Goal: Find specific page/section: Find specific page/section

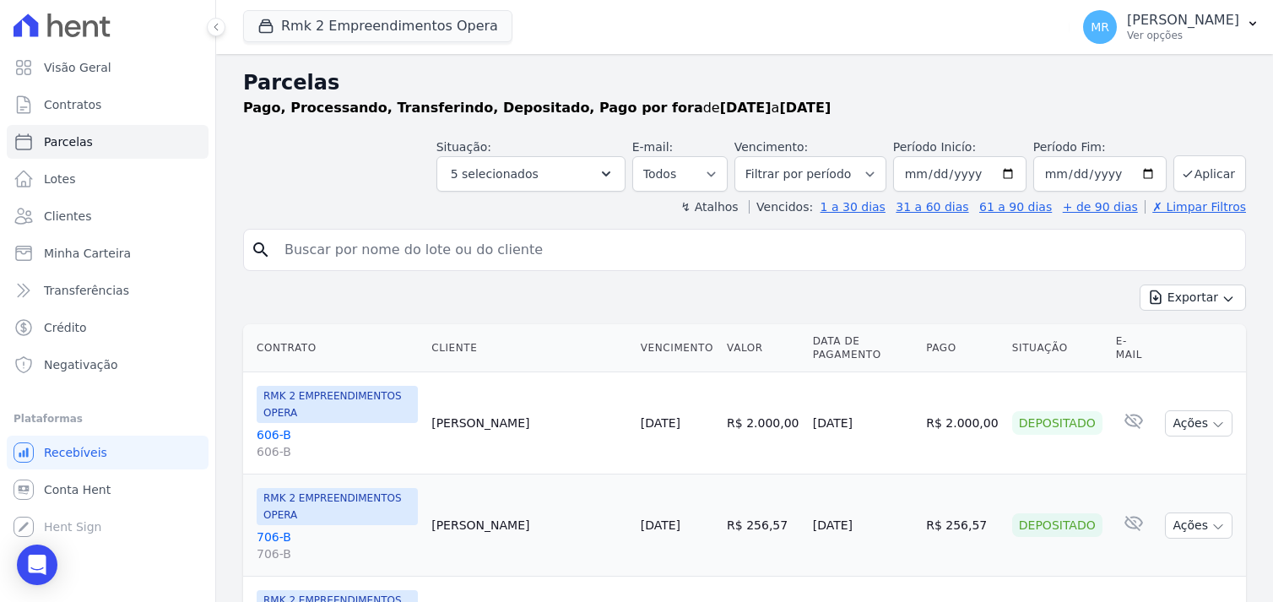
select select
click at [68, 102] on span "Contratos" at bounding box center [72, 104] width 57 height 17
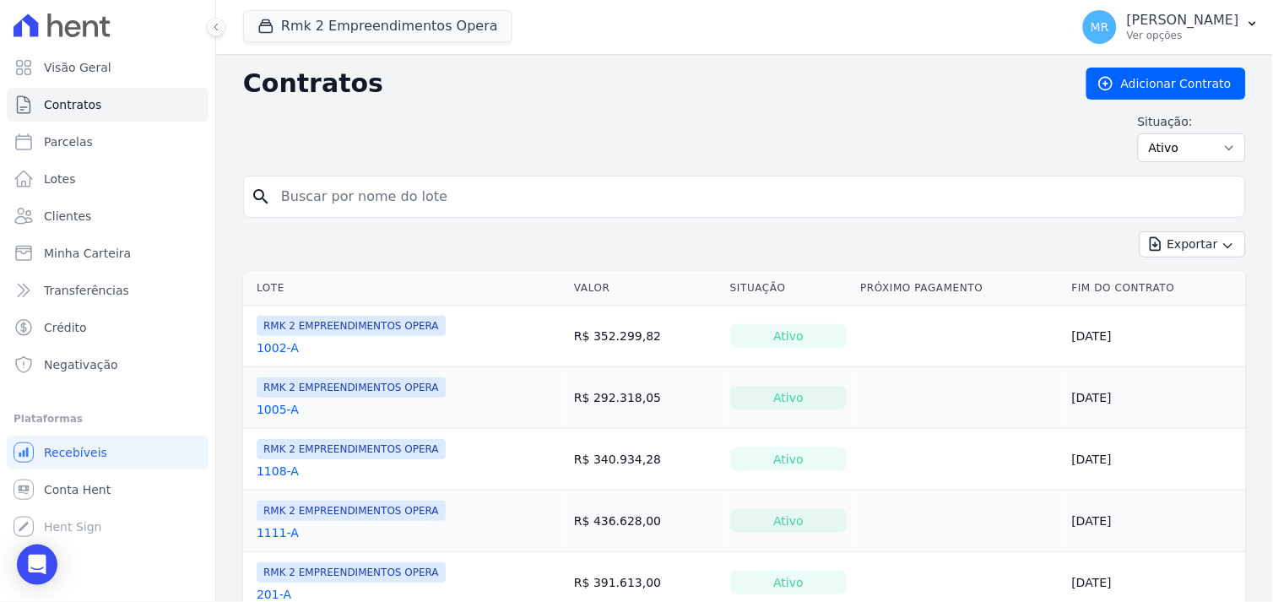
click at [349, 192] on input "search" at bounding box center [754, 197] width 967 height 34
type input "902"
click at [1139, 231] on button "Exportar" at bounding box center [1192, 244] width 106 height 26
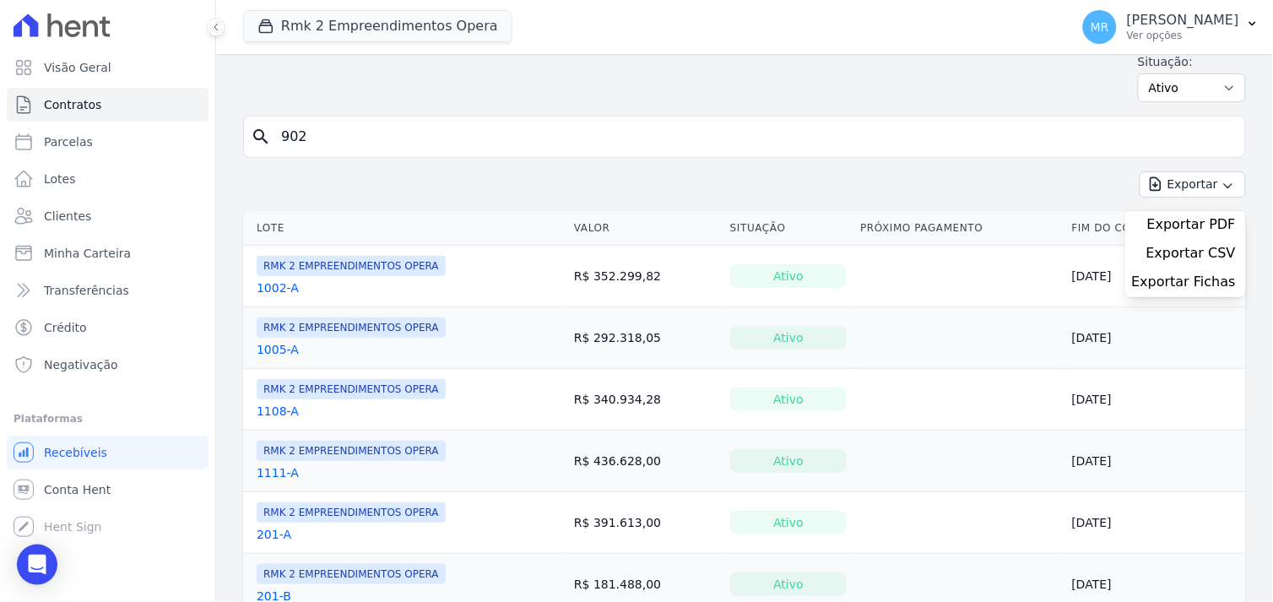
scroll to position [94, 0]
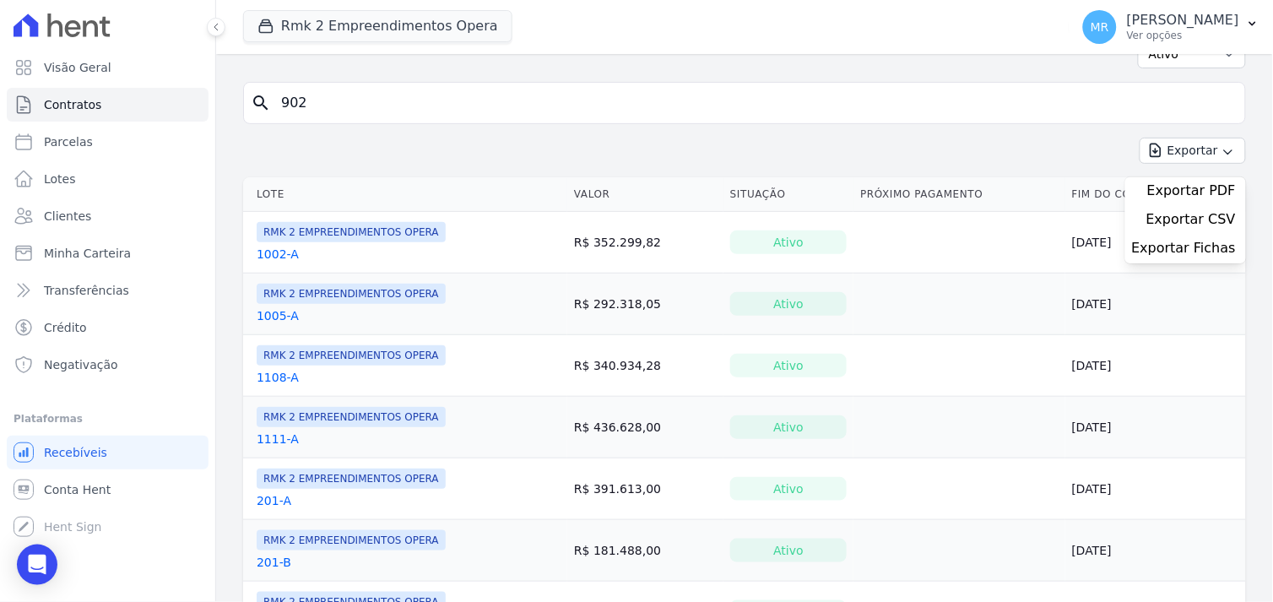
click at [344, 106] on input "902" at bounding box center [754, 103] width 967 height 34
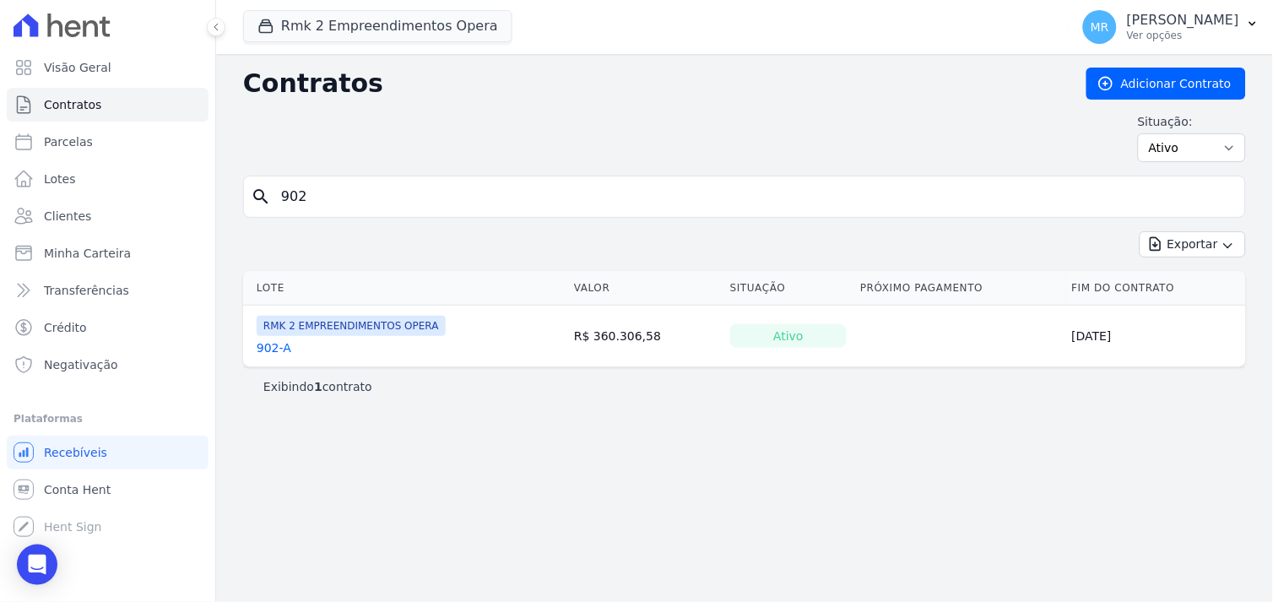
click at [273, 349] on link "902-A" at bounding box center [274, 347] width 35 height 17
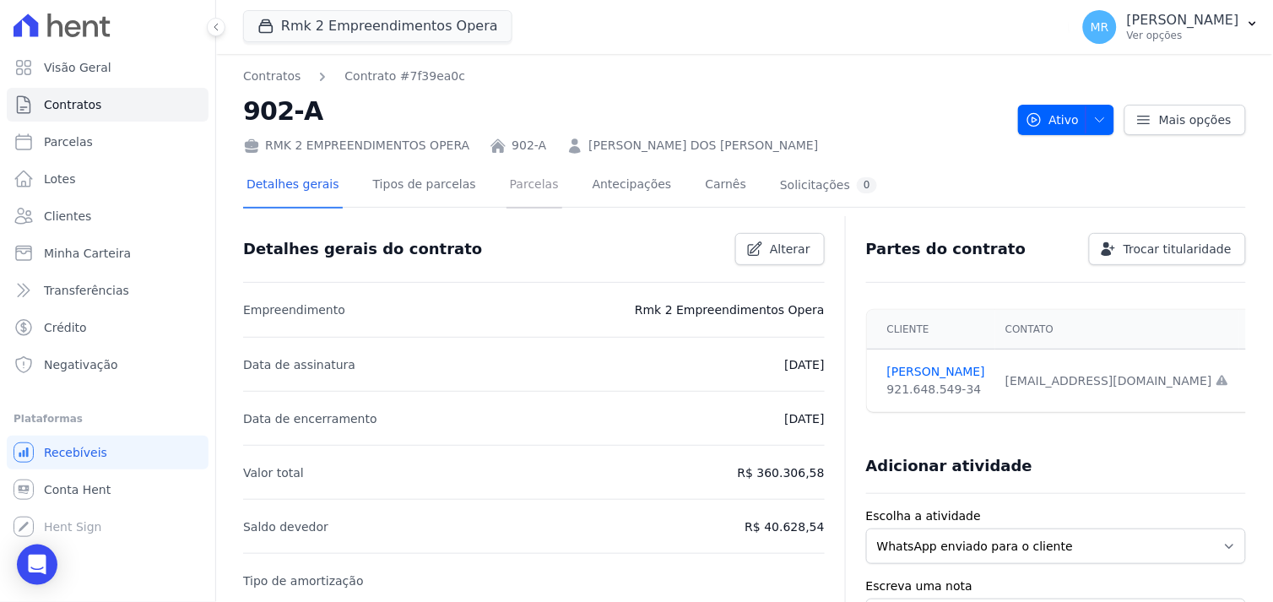
click at [508, 181] on link "Parcelas" at bounding box center [534, 186] width 56 height 45
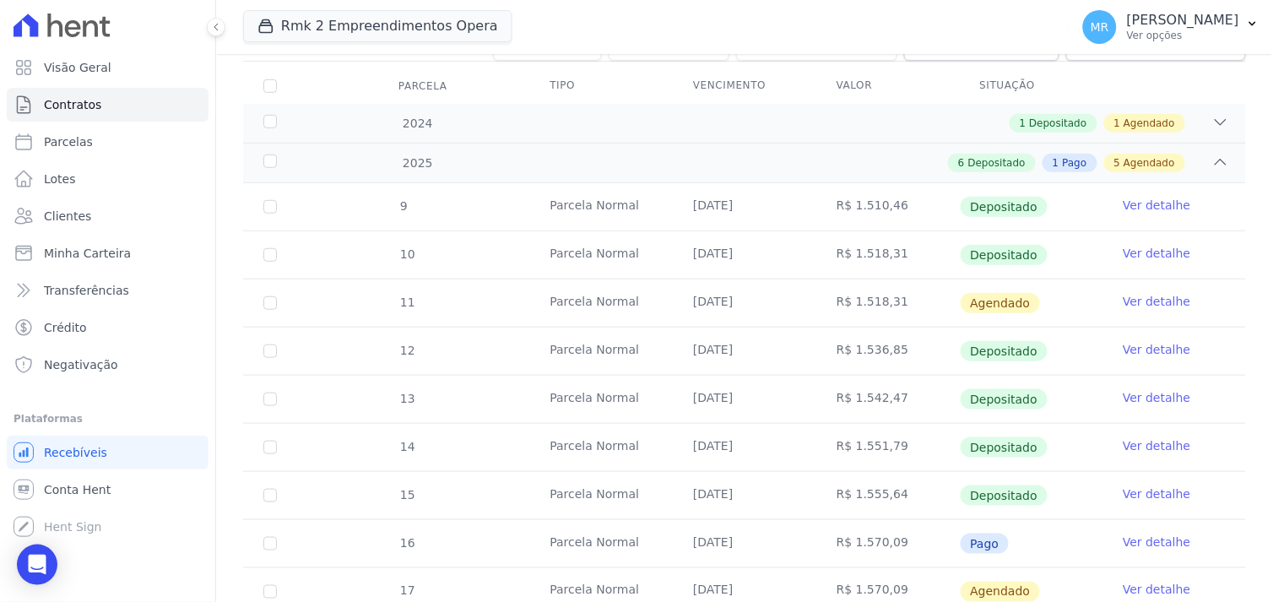
scroll to position [281, 0]
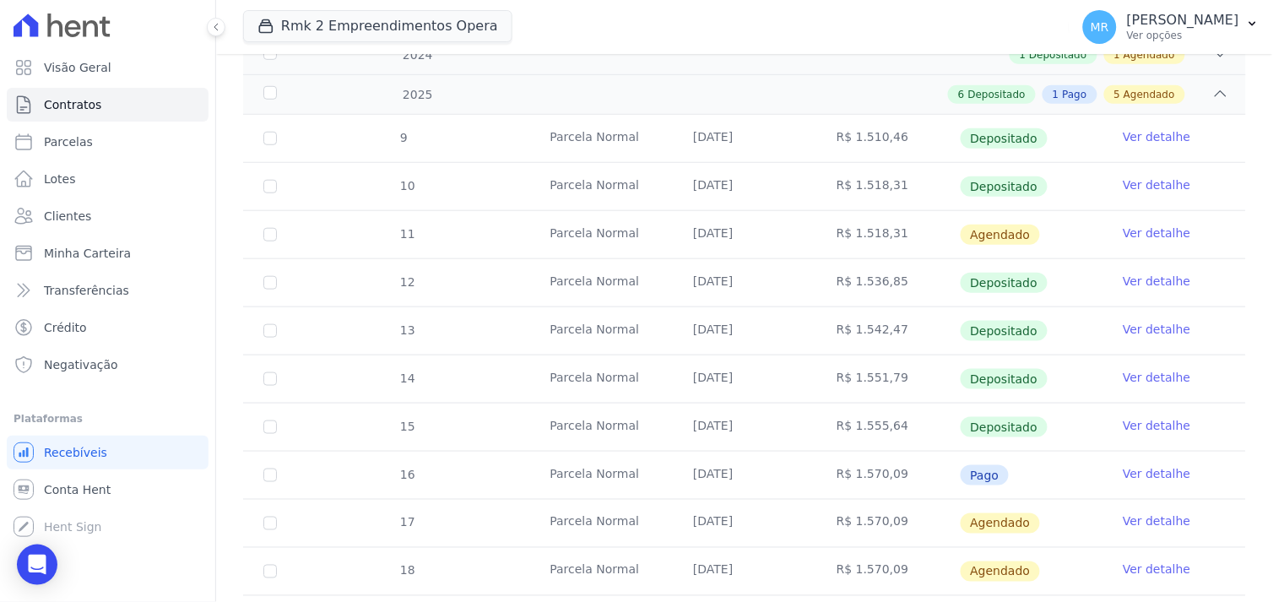
click at [1140, 187] on link "Ver detalhe" at bounding box center [1156, 184] width 68 height 17
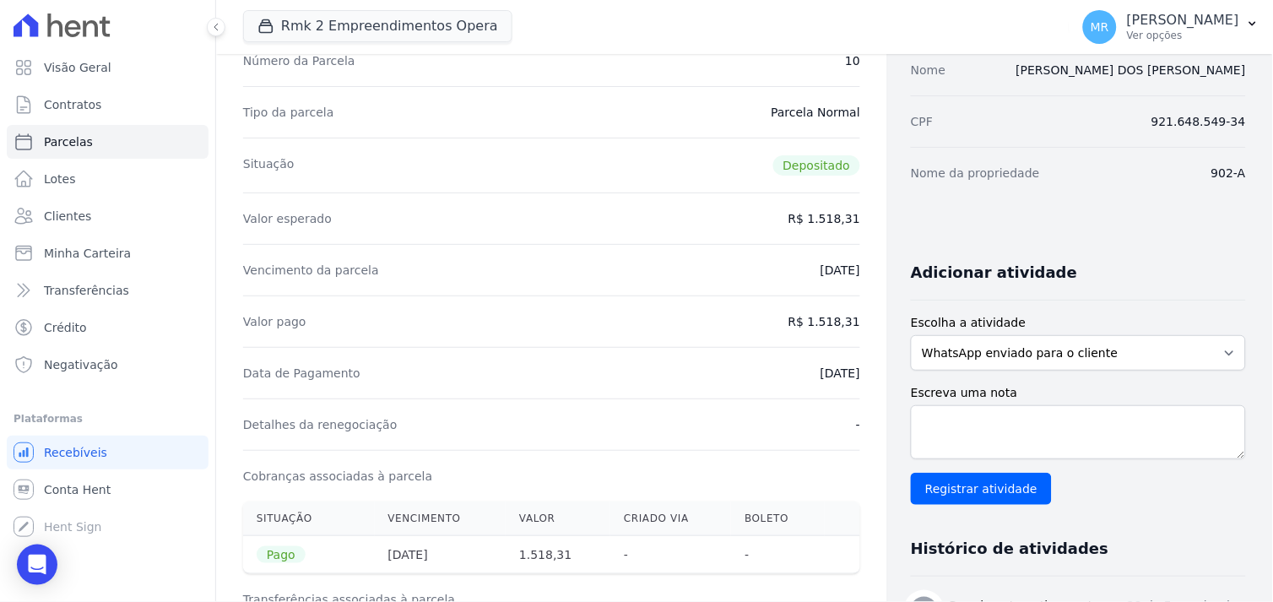
scroll to position [187, 0]
